Goal: Find contact information: Obtain details needed to contact an individual or organization

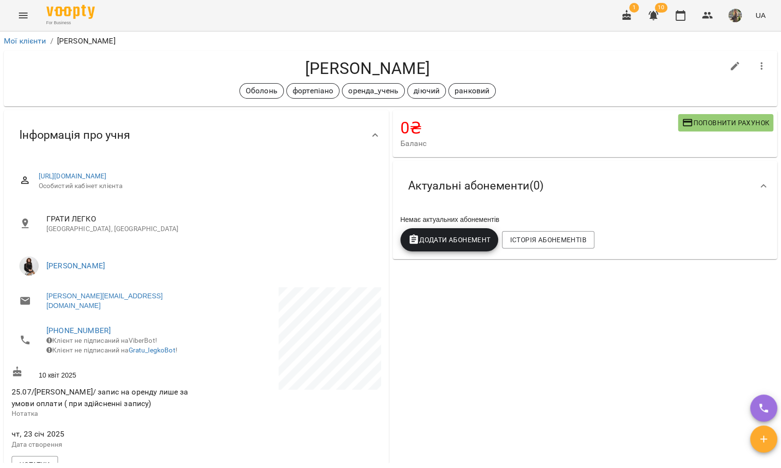
click at [17, 17] on icon "Menu" at bounding box center [23, 16] width 12 height 12
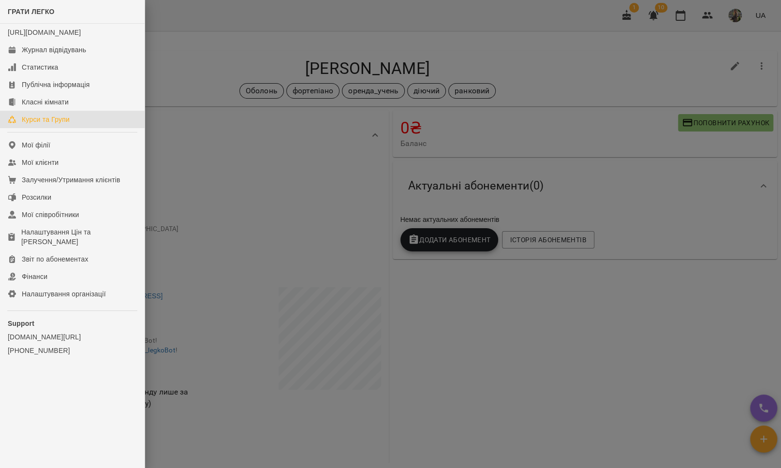
click at [51, 128] on link "Курси та Групи" at bounding box center [72, 119] width 145 height 17
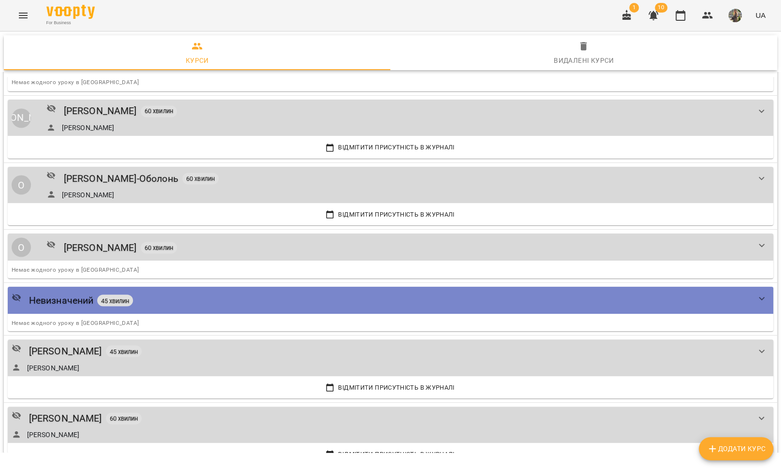
scroll to position [1172, 0]
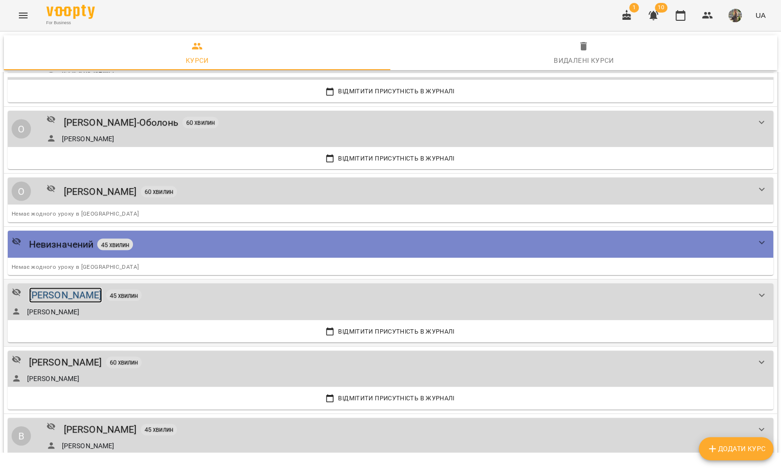
click at [59, 293] on div "[PERSON_NAME]" at bounding box center [65, 294] width 73 height 15
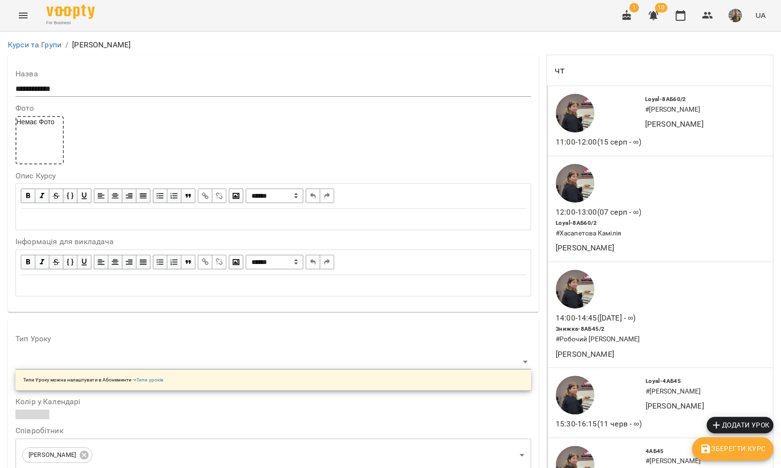
scroll to position [161, 0]
click at [24, 19] on icon "Menu" at bounding box center [23, 16] width 12 height 12
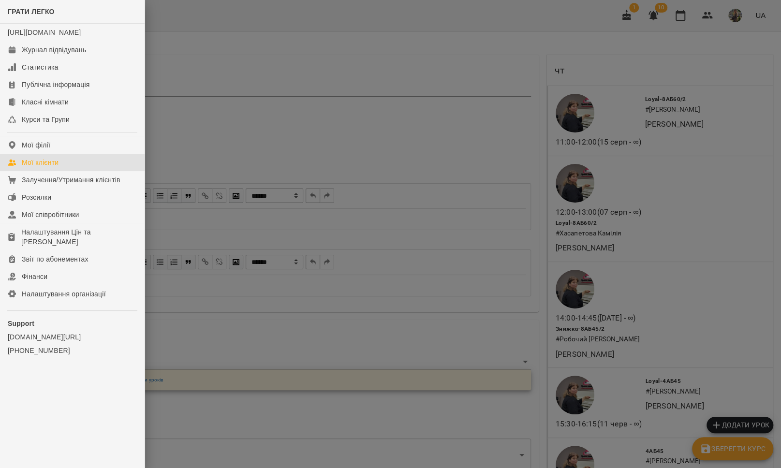
click at [40, 167] on div "Мої клієнти" at bounding box center [40, 163] width 37 height 10
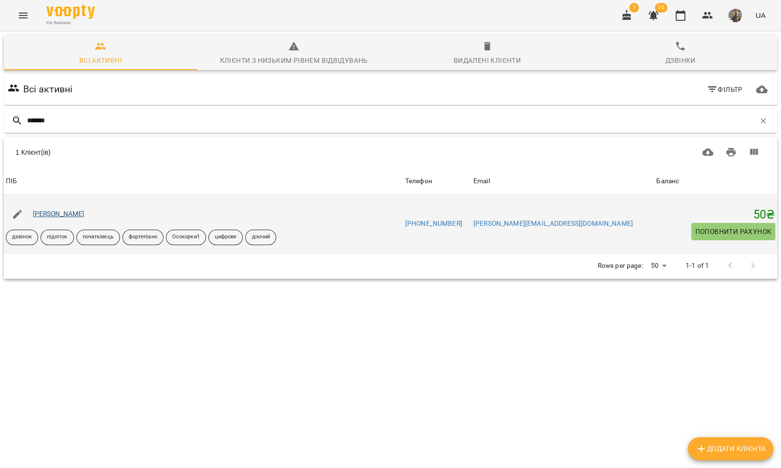
type input "*******"
click at [80, 212] on link "[PERSON_NAME]" at bounding box center [59, 214] width 52 height 8
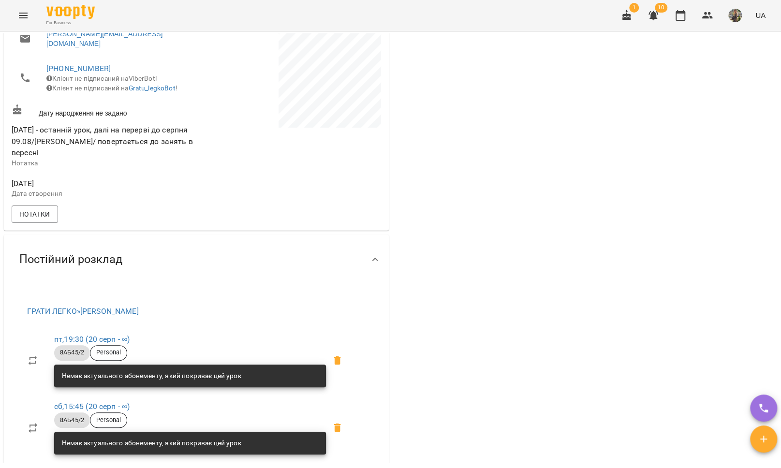
scroll to position [240, 0]
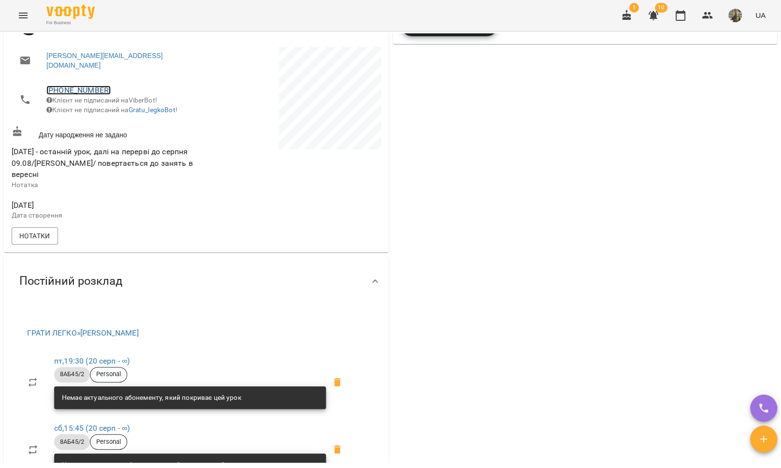
click at [65, 86] on link "[PHONE_NUMBER]" at bounding box center [78, 90] width 64 height 9
click at [115, 113] on img at bounding box center [118, 117] width 15 height 15
